Goal: Information Seeking & Learning: Learn about a topic

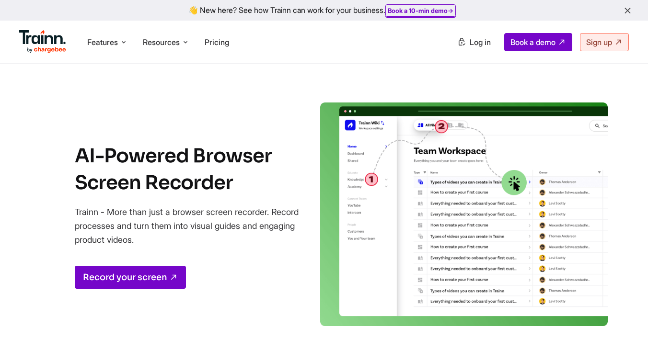
click at [259, 107] on section "AI-Powered Browser Screen Recorder Trainn - More than just a browser screen rec…" at bounding box center [323, 216] width 613 height 226
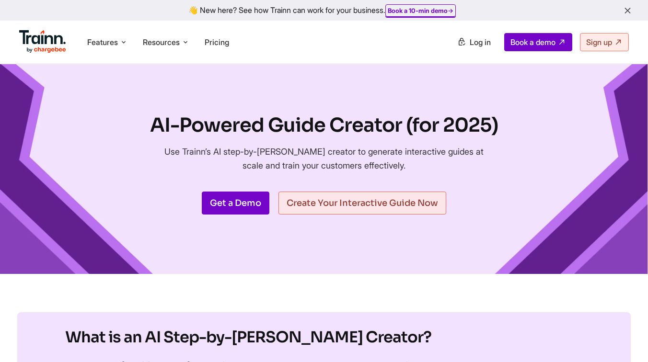
click at [310, 62] on div "Features Product Videos Create product & how-to videos in multiple languages. G…" at bounding box center [324, 42] width 648 height 43
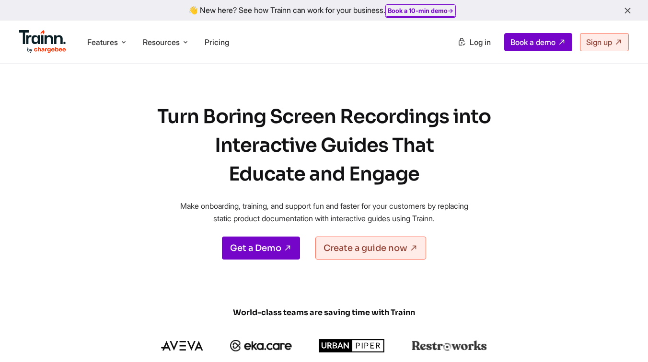
click at [188, 136] on h1 "Turn Boring Screen Recordings into Interactive Guides That Educate and Engage" at bounding box center [324, 146] width 374 height 86
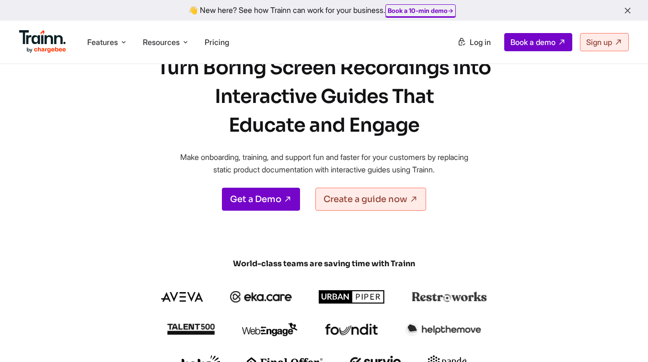
scroll to position [49, 0]
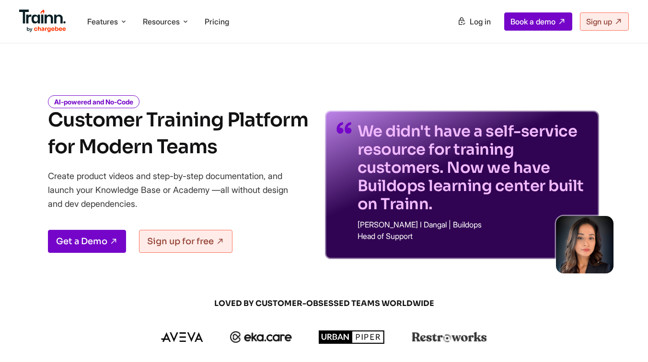
click at [278, 115] on h1 "Customer Training Platform for Modern Teams" at bounding box center [178, 134] width 260 height 54
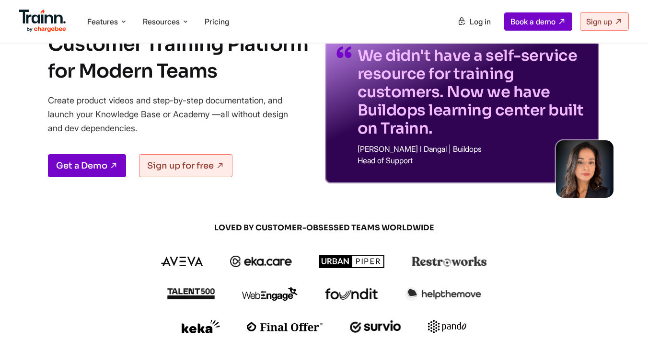
scroll to position [73, 0]
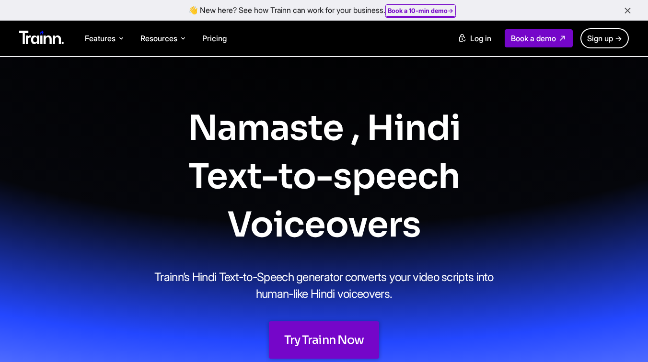
click at [313, 81] on section "Namaste , Hindi Text-to-speech Voiceovers Trainn’s Hindi Text-to-Speech generat…" at bounding box center [324, 232] width 648 height 350
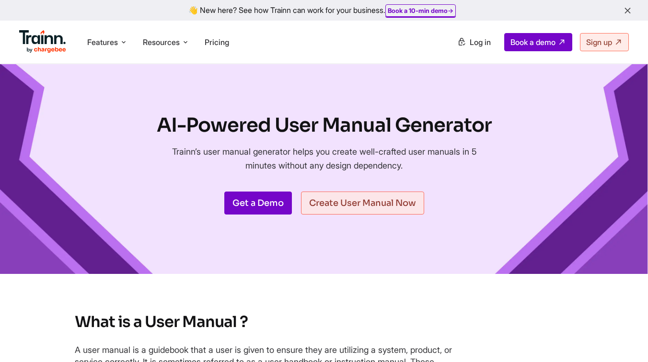
click at [355, 72] on div "AI-Powered User Manual Generator Trainn’s user manual generator helps you creat…" at bounding box center [324, 169] width 648 height 210
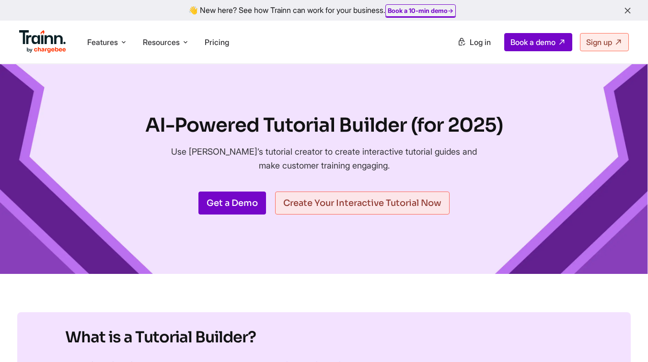
click at [331, 59] on div "Features Product Videos Create product & how-to videos in multiple languages. G…" at bounding box center [324, 42] width 648 height 43
